Goal: Information Seeking & Learning: Find specific page/section

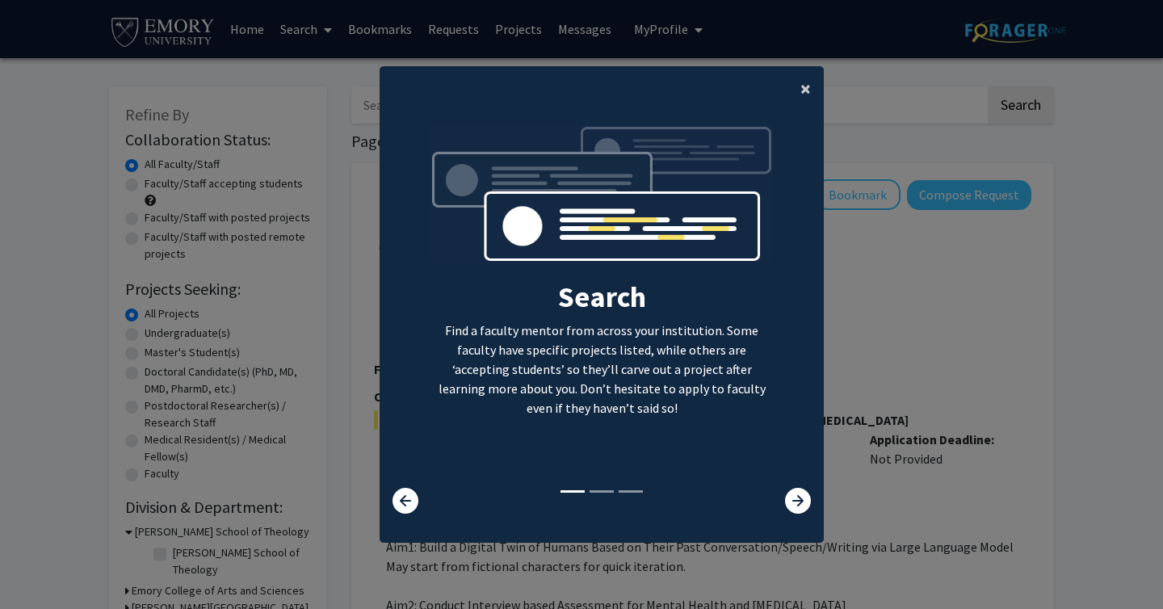
click at [804, 92] on span "×" at bounding box center [805, 88] width 10 height 25
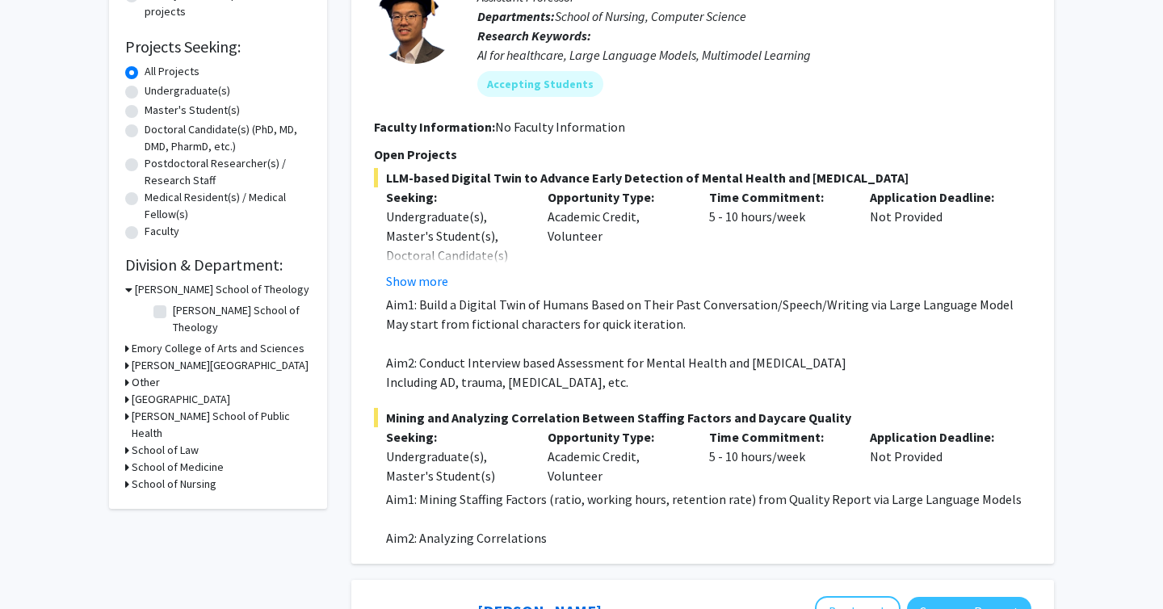
scroll to position [247, 0]
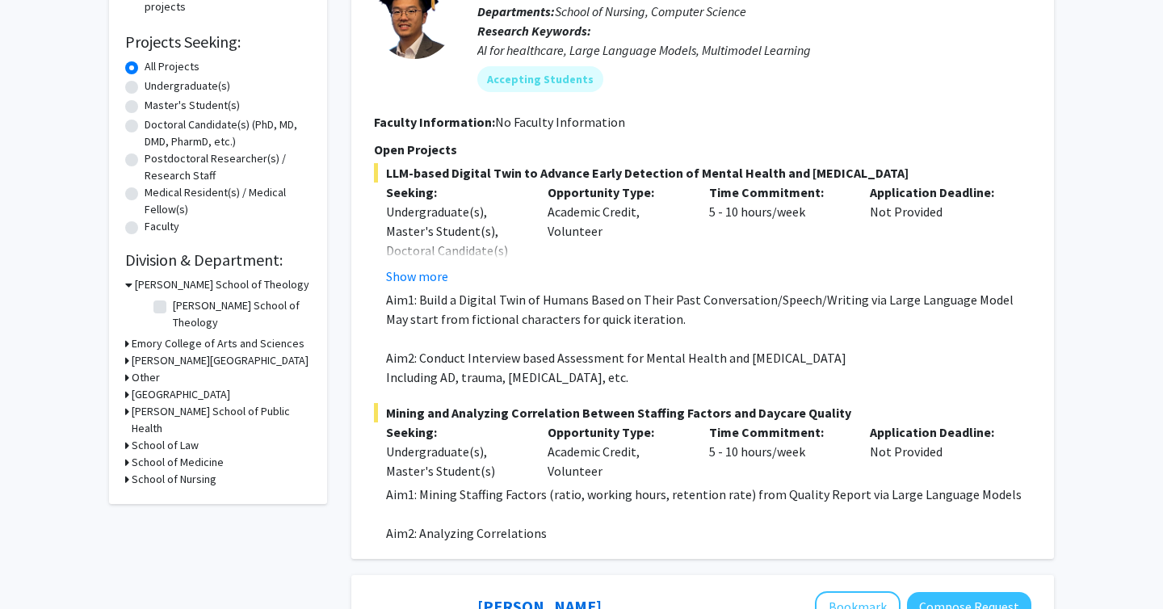
click at [127, 386] on icon at bounding box center [127, 394] width 4 height 17
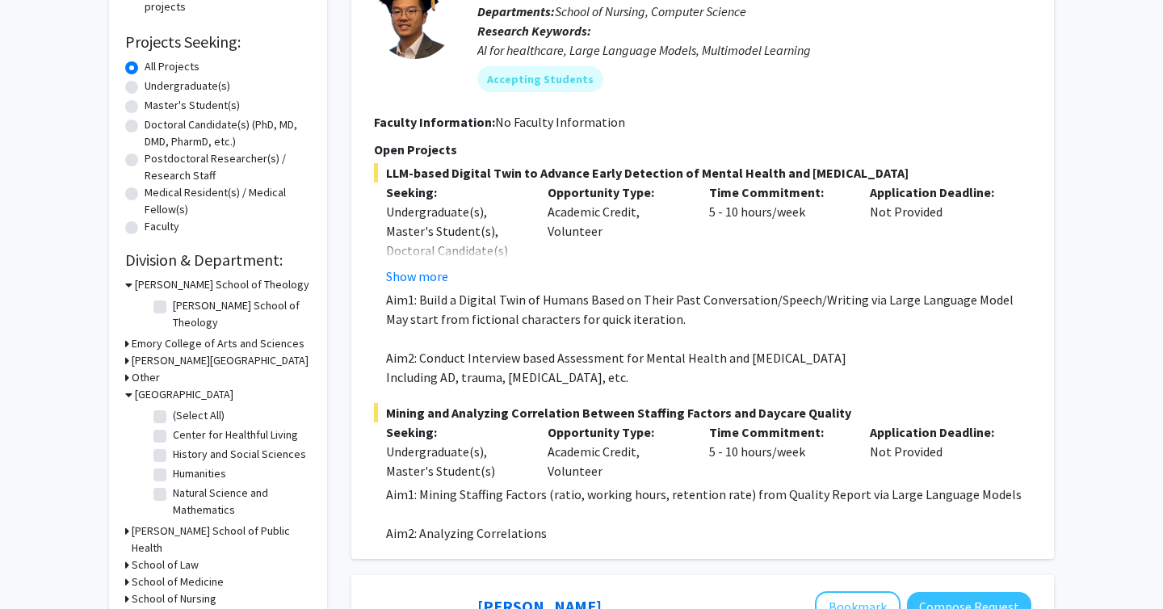
click at [173, 407] on label "(Select All)" at bounding box center [199, 415] width 52 height 17
click at [173, 407] on input "(Select All)" at bounding box center [178, 412] width 10 height 10
checkbox input "true"
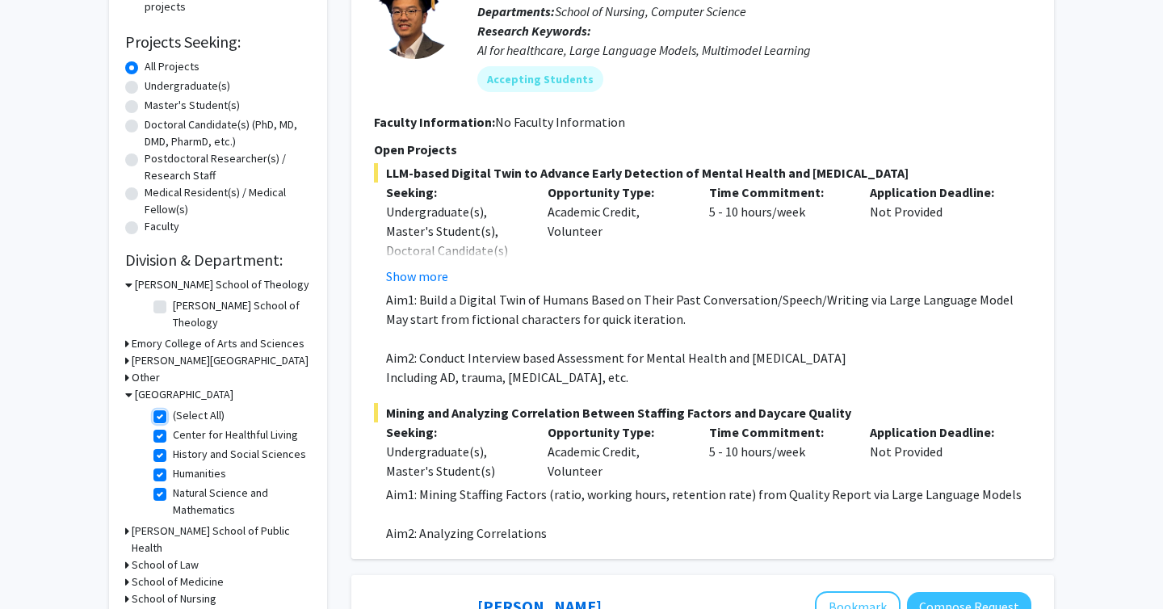
checkbox input "true"
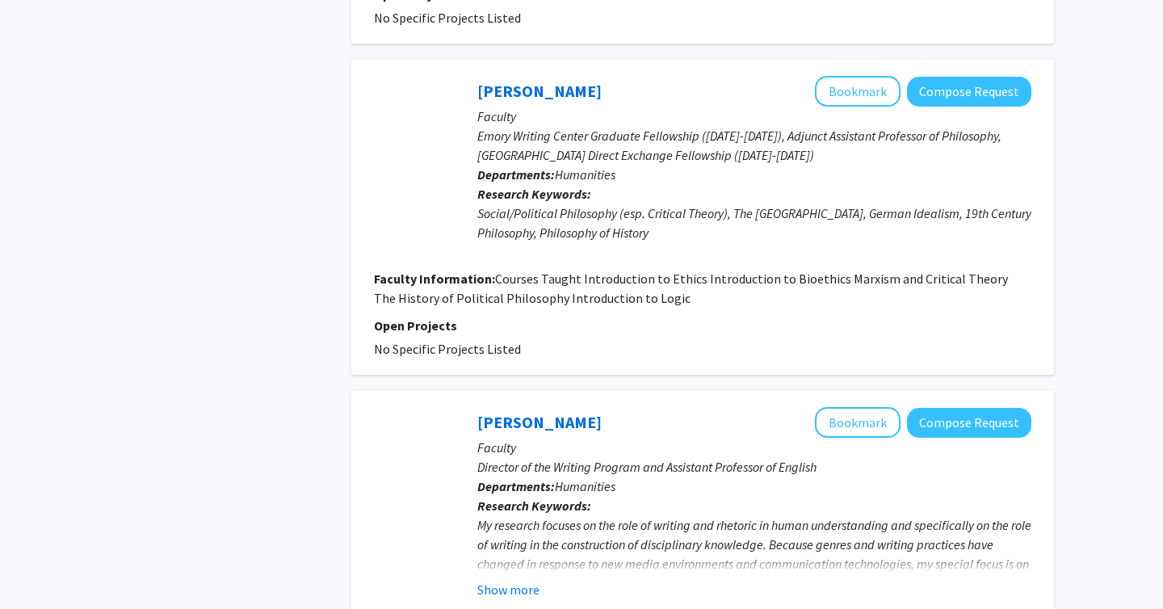
scroll to position [3686, 0]
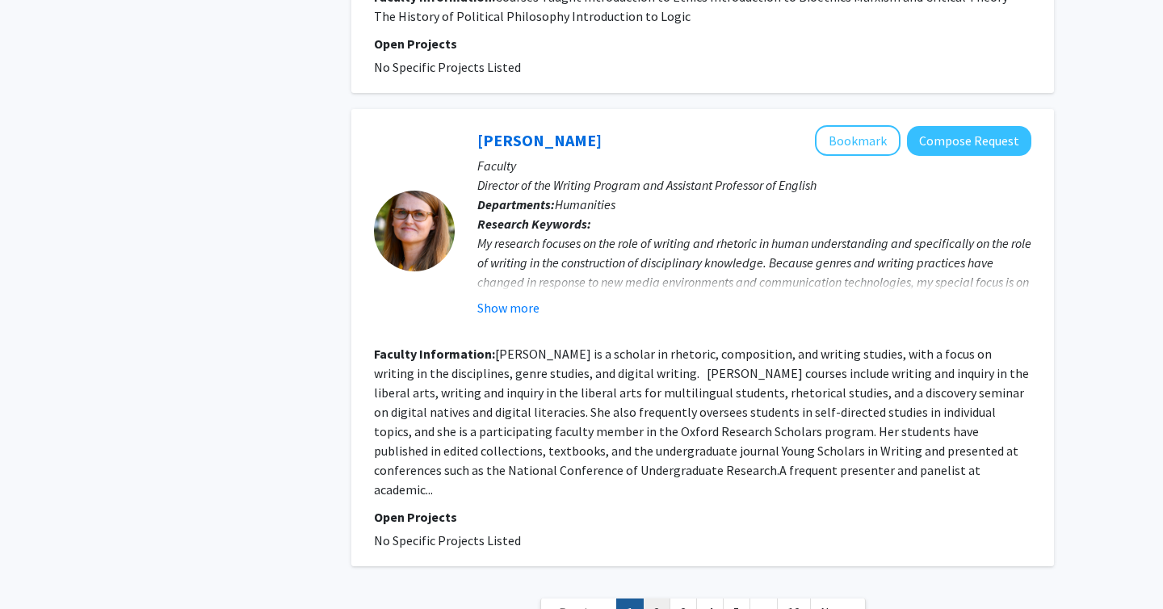
click at [657, 598] on link "2" at bounding box center [656, 612] width 27 height 28
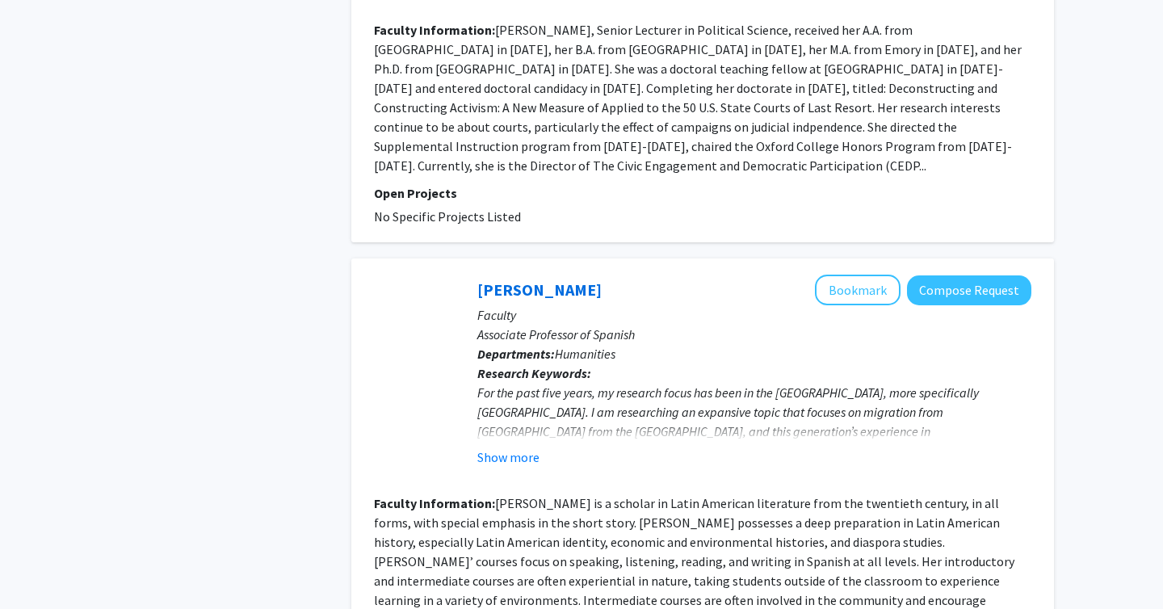
scroll to position [4028, 0]
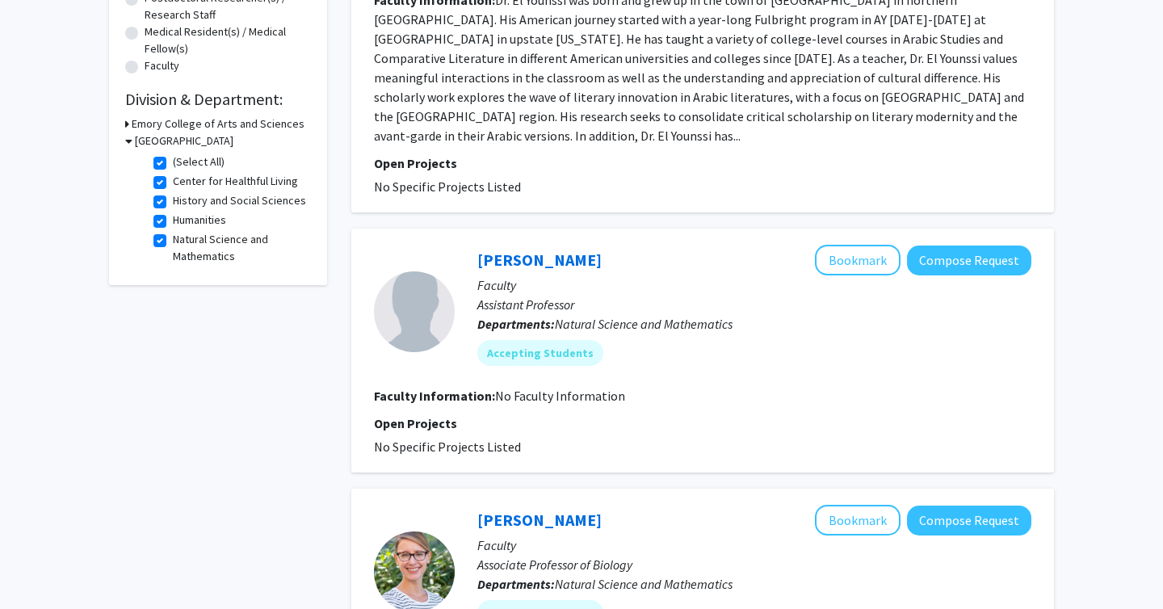
scroll to position [405, 0]
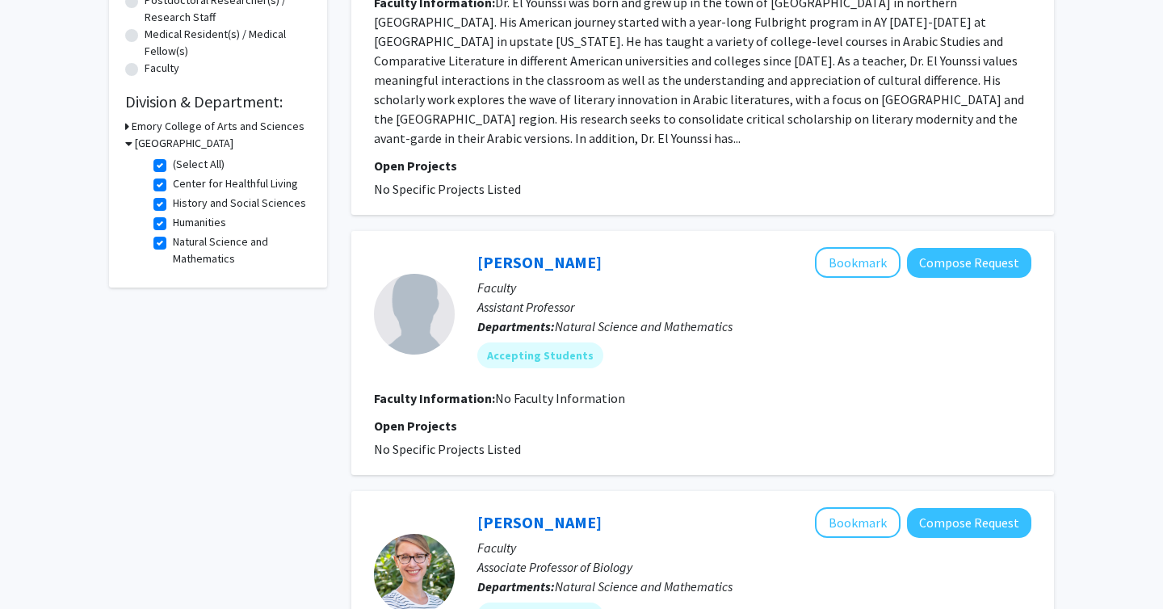
click at [488, 252] on link "[PERSON_NAME]" at bounding box center [539, 262] width 124 height 20
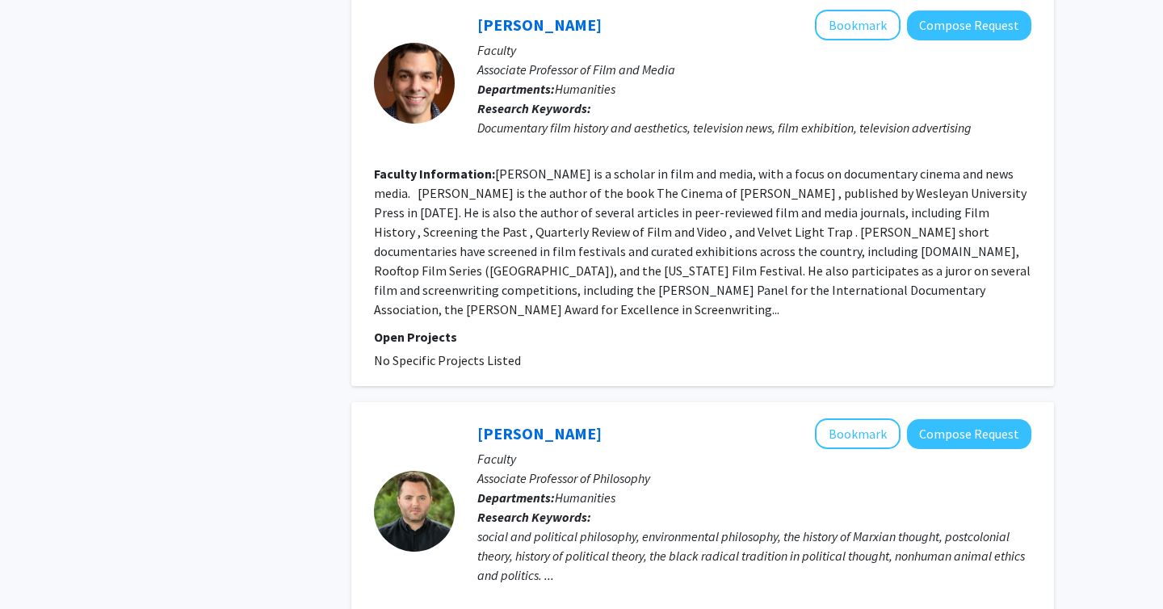
scroll to position [2069, 0]
